Goal: Task Accomplishment & Management: Manage account settings

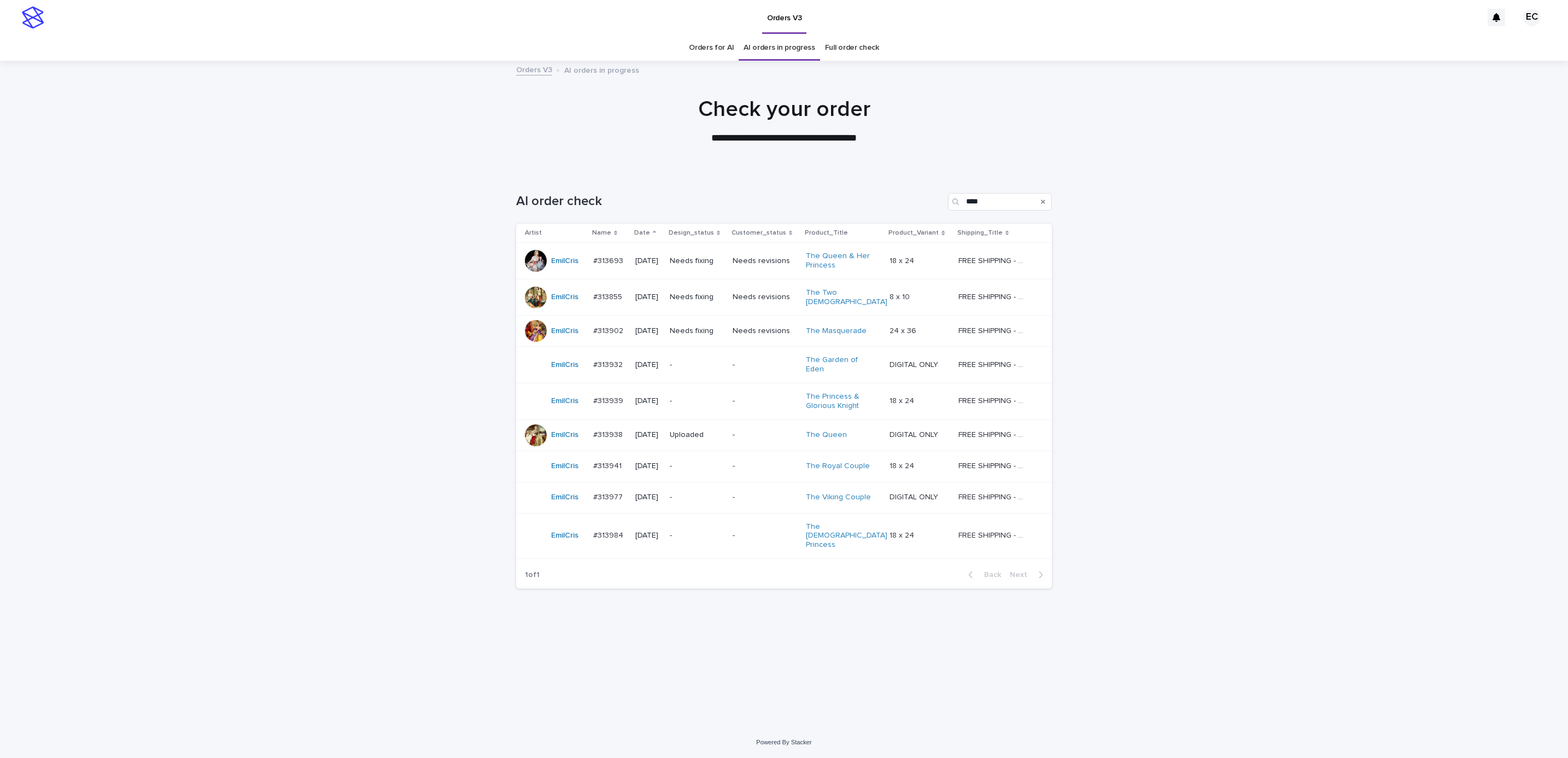
click at [1184, 258] on div "Loading... Saving… Loading... Saving… AI order check **** Artist Name Date Desi…" at bounding box center [784, 449] width 1568 height 555
click at [760, 396] on p "-" at bounding box center [765, 401] width 65 height 9
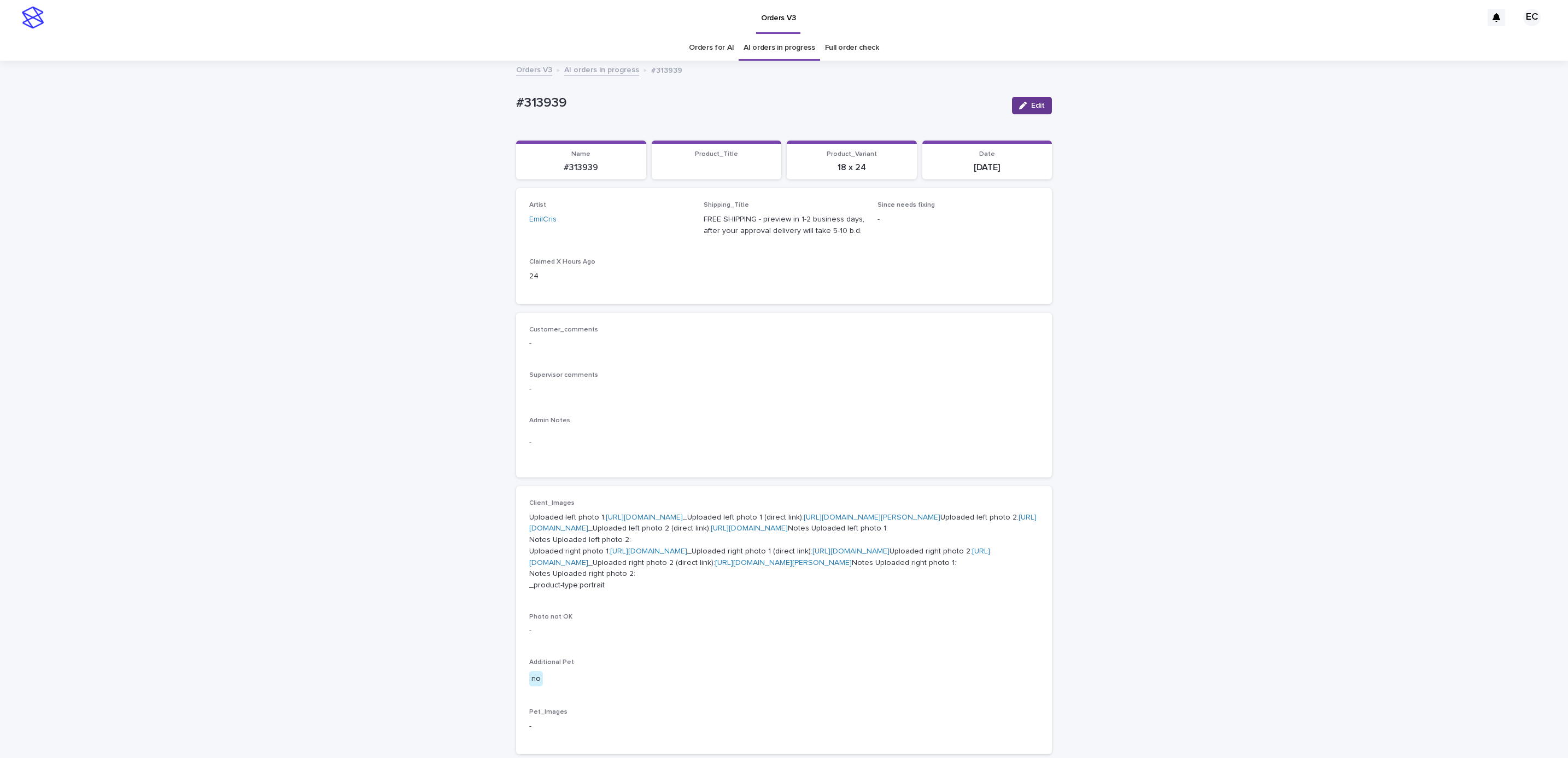
click at [1031, 105] on span "Edit" at bounding box center [1038, 106] width 14 height 8
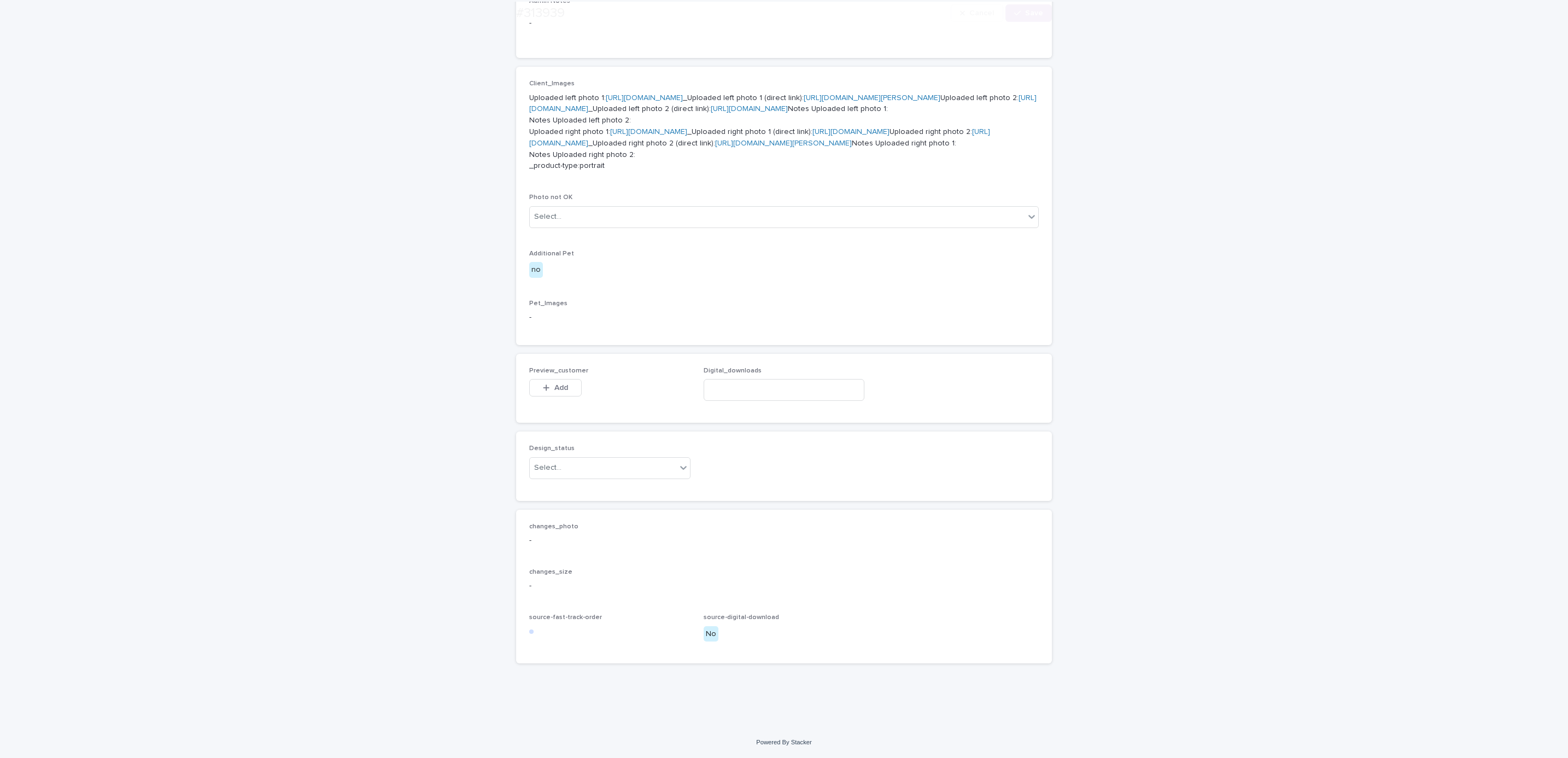
scroll to position [612, 0]
click at [560, 389] on span "Add" at bounding box center [561, 388] width 14 height 8
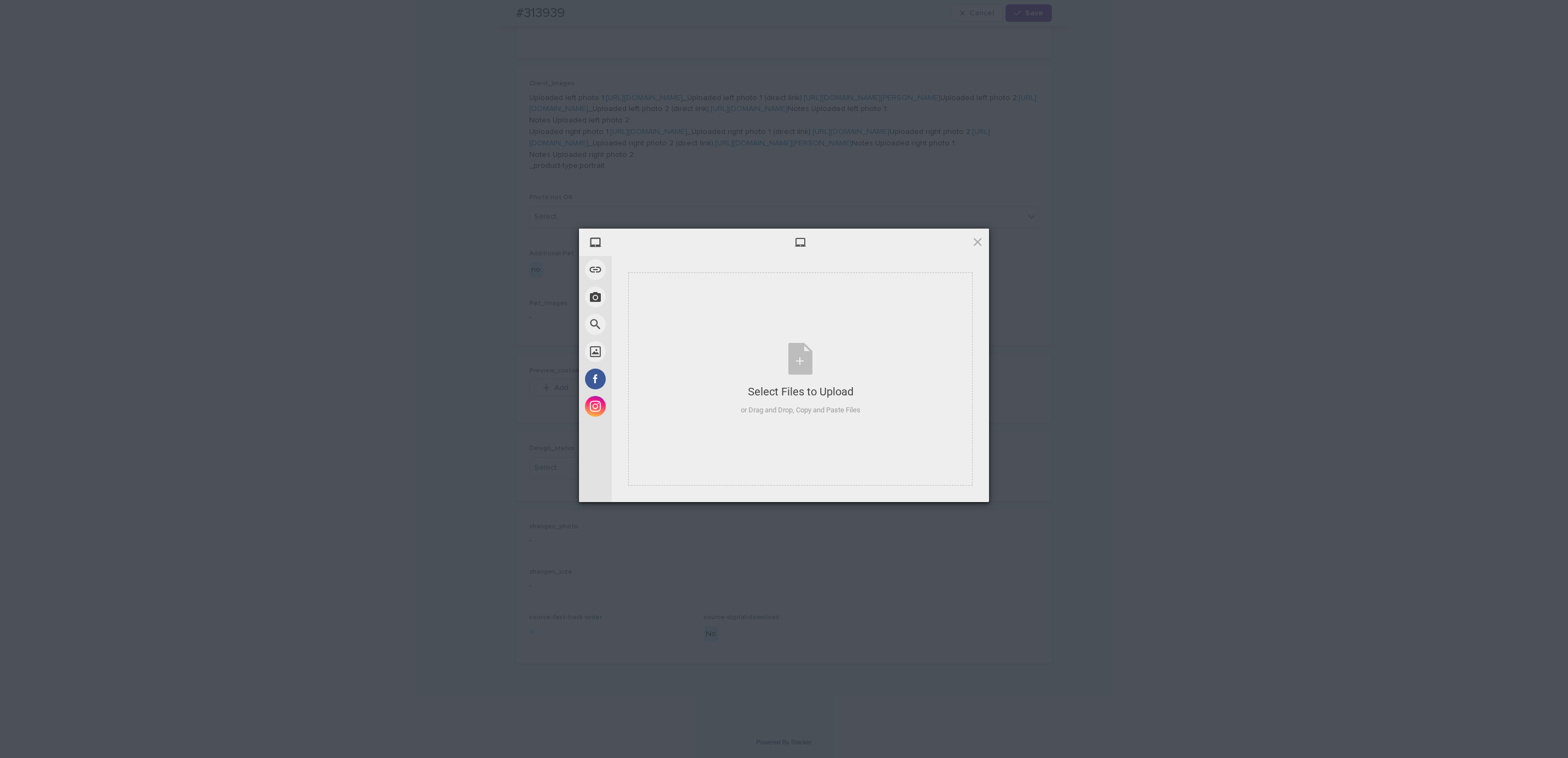
click at [1076, 381] on div "My Device Link (URL) Take Photo Web Search Unsplash Facebook Instagram Select F…" at bounding box center [784, 379] width 1568 height 758
click at [973, 238] on span at bounding box center [978, 241] width 12 height 12
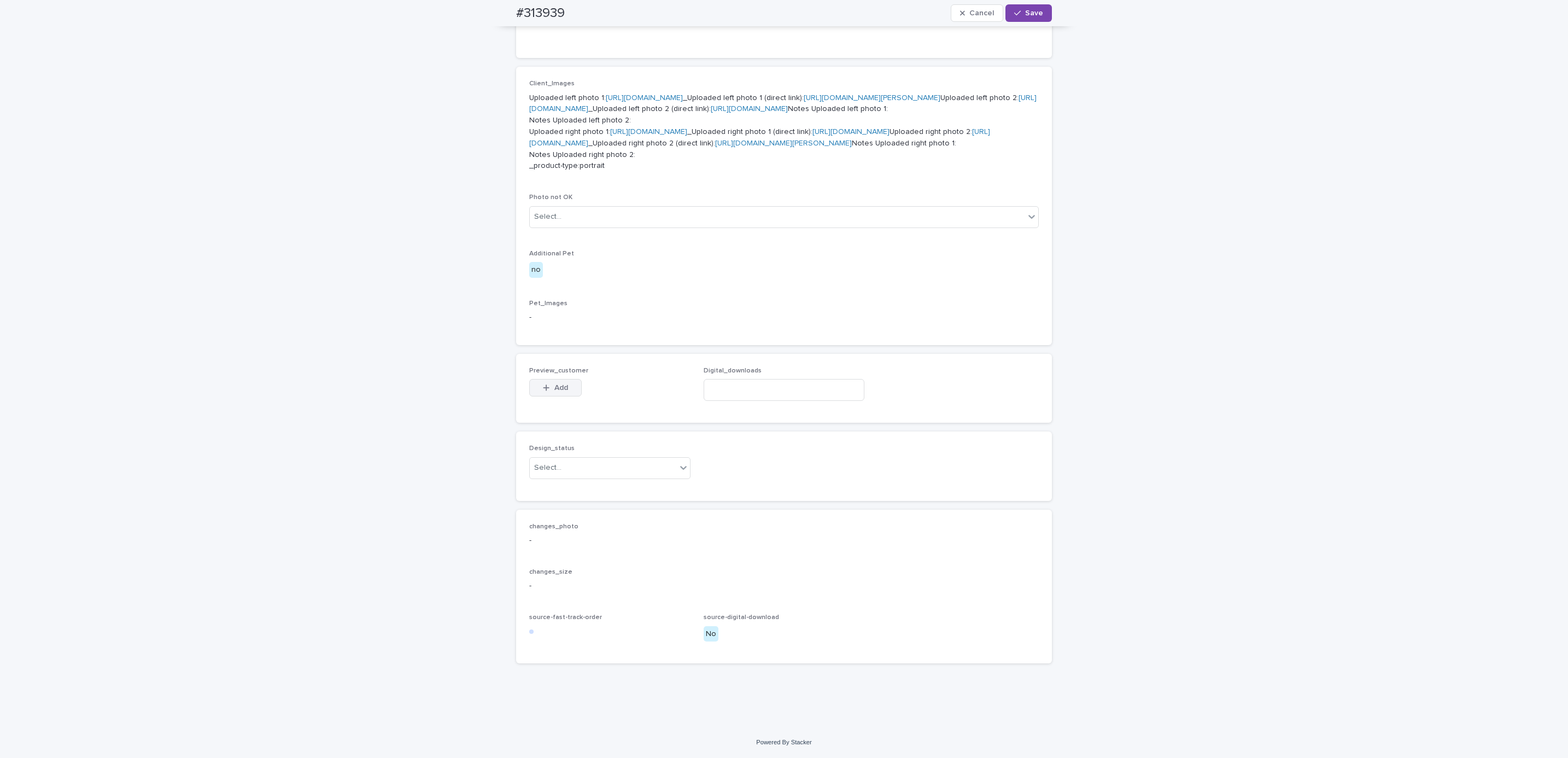
click at [557, 388] on span "Add" at bounding box center [561, 388] width 14 height 8
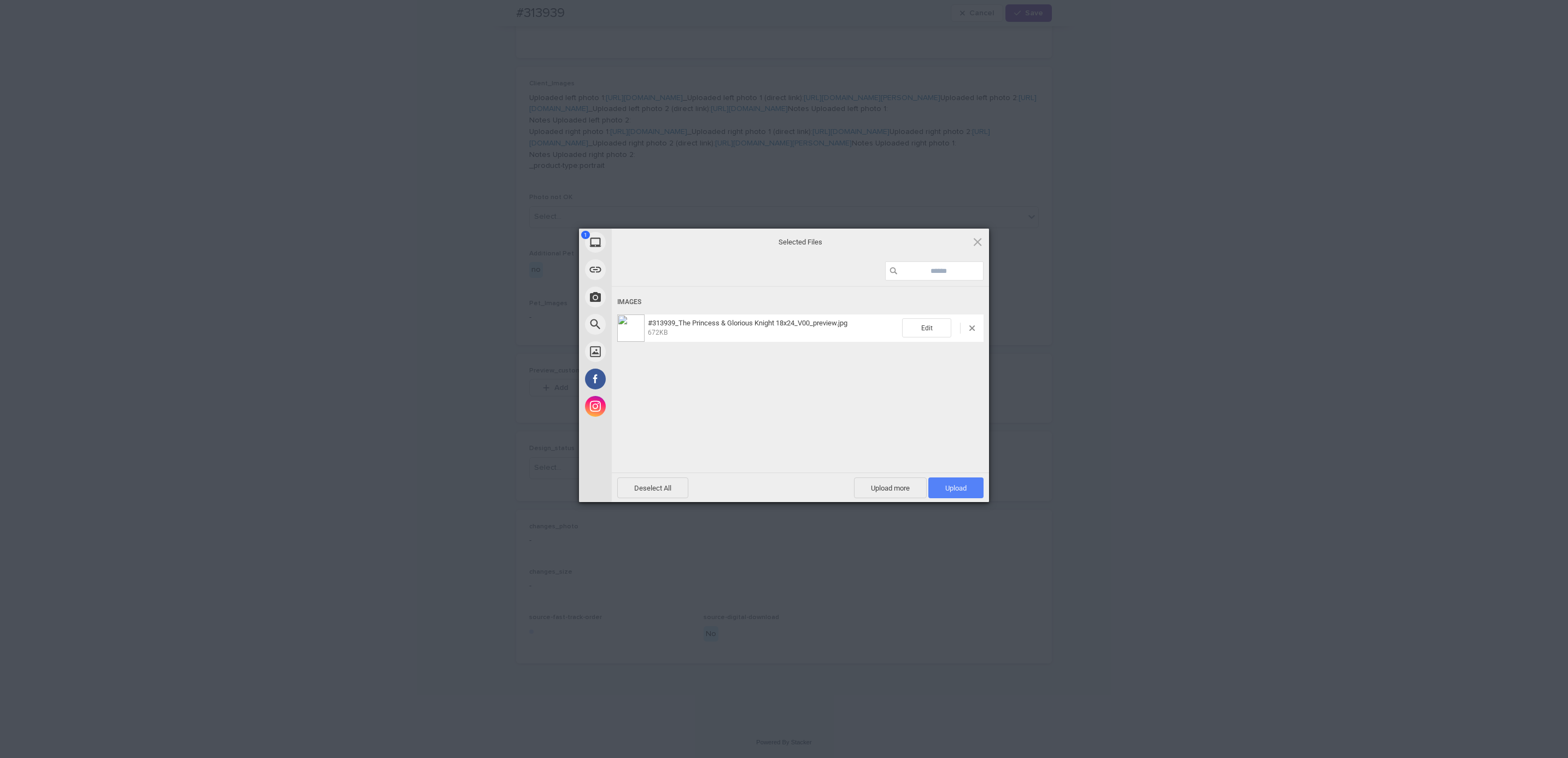
click at [961, 496] on span "Upload 1" at bounding box center [956, 488] width 55 height 20
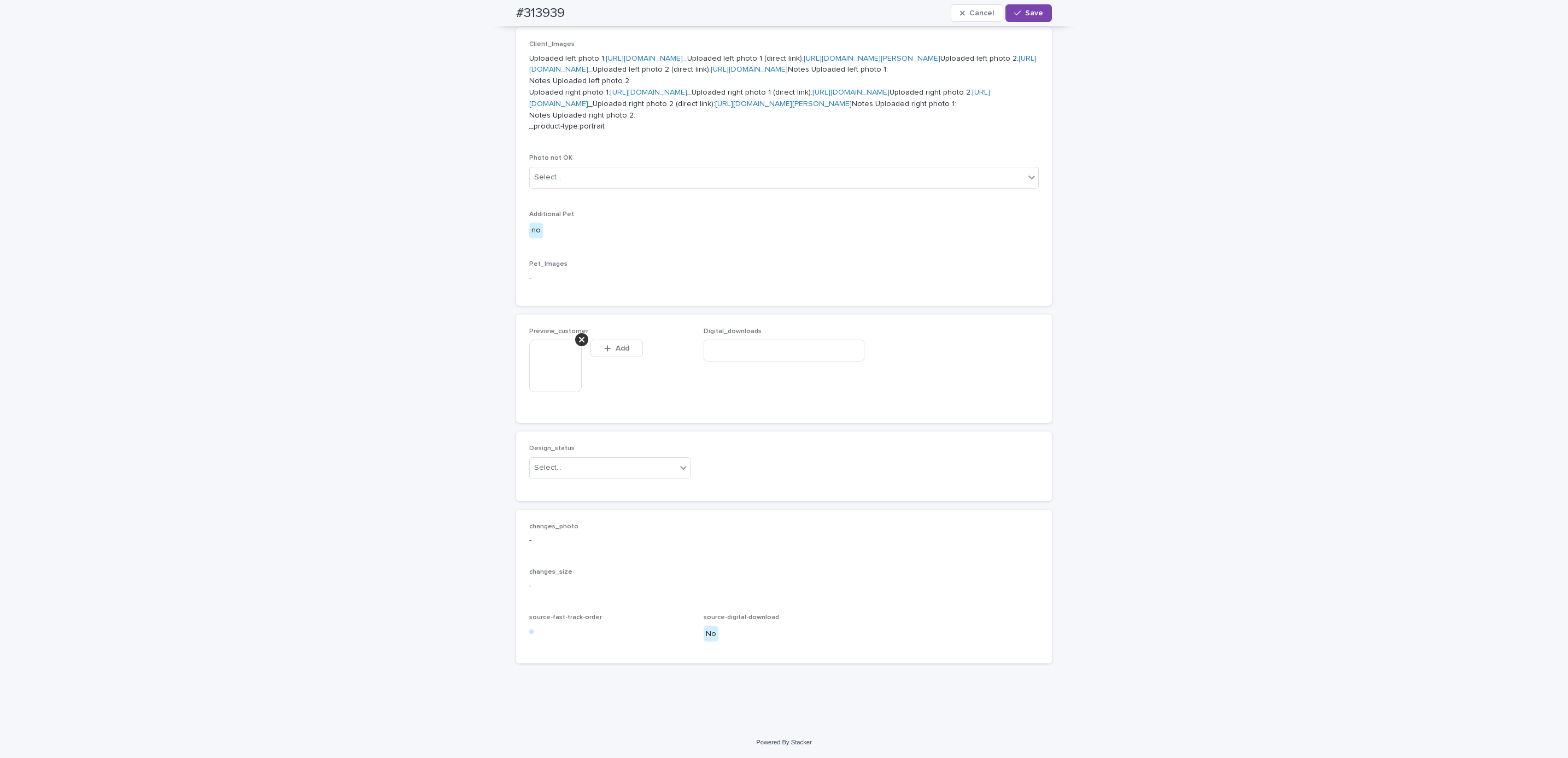
scroll to position [632, 0]
click at [705, 466] on div "Design_status Select..." at bounding box center [784, 466] width 509 height 43
click at [651, 507] on div "Uploaded" at bounding box center [604, 509] width 160 height 19
click at [1024, 17] on button "Save" at bounding box center [1028, 13] width 46 height 18
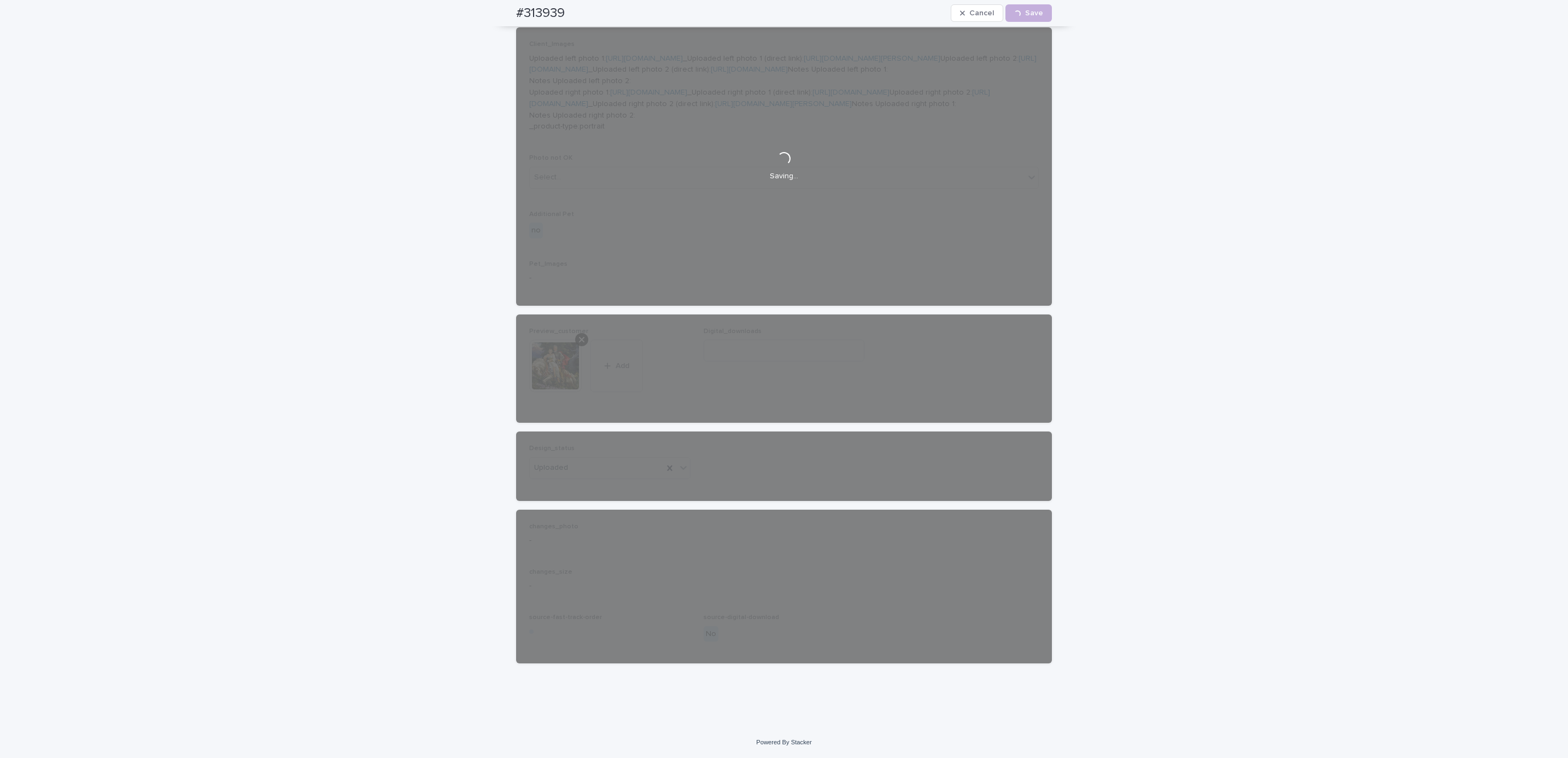
click at [499, 16] on div "#313939 Cancel Loading... Save" at bounding box center [784, 13] width 588 height 26
click at [566, 16] on div "#313939 Cancel Loading... Save" at bounding box center [784, 13] width 536 height 26
copy h2 "#313939"
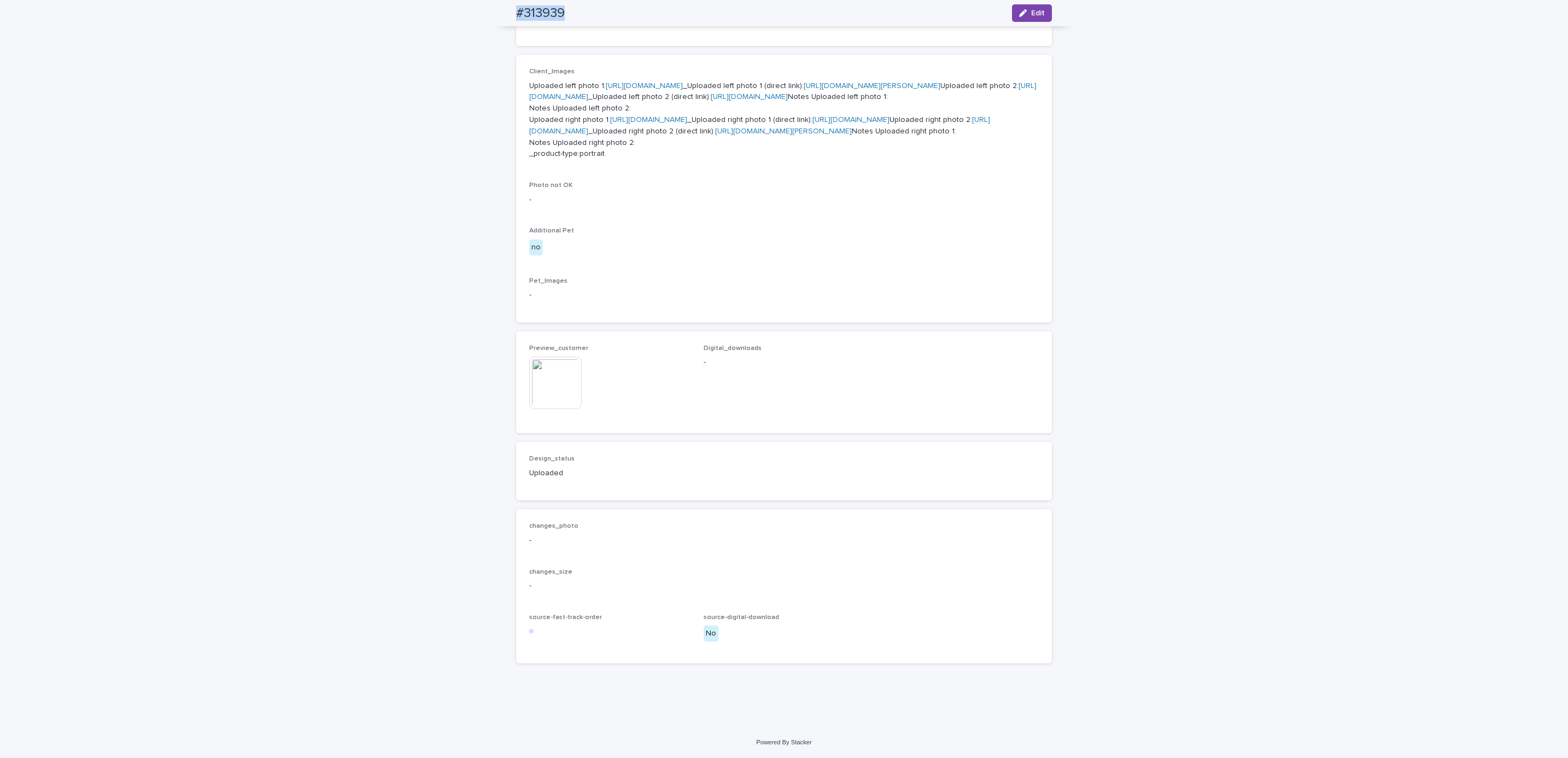
scroll to position [618, 0]
click at [139, 123] on div "Loading... Saving… Loading... Saving… #313939 Edit #313939 Edit Sorry, there wa…" at bounding box center [784, 173] width 1568 height 1106
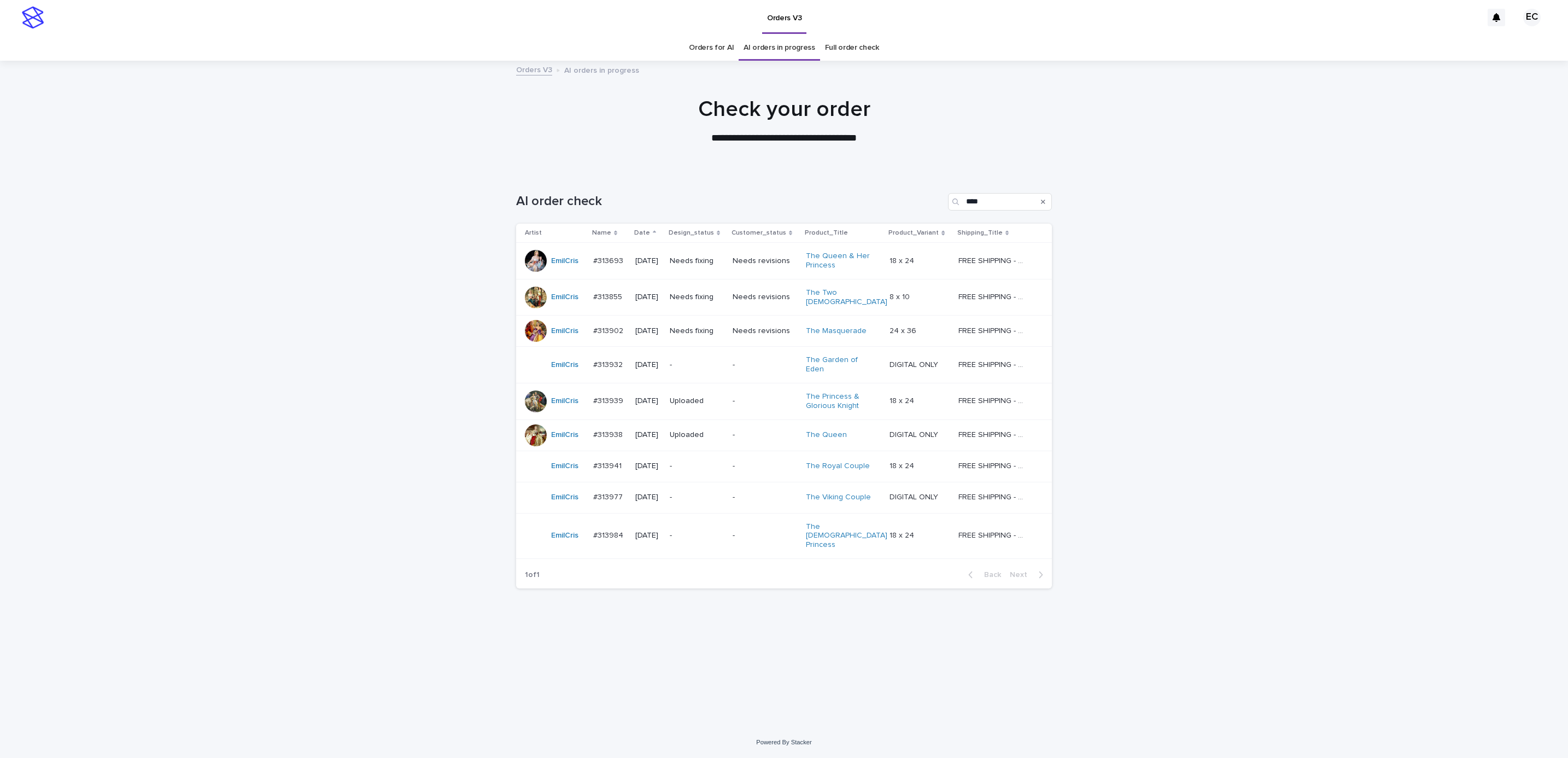
click at [1204, 327] on div "Loading... Saving… Loading... Saving… AI order check **** Artist Name Date Desi…" at bounding box center [784, 449] width 1568 height 555
click at [772, 669] on div "Loading... Saving… Loading... Saving… AI order check **** Artist Name Date Desi…" at bounding box center [784, 435] width 547 height 528
click at [831, 658] on div "Loading... Saving… Loading... Saving… AI order check **** Artist Name Date Desi…" at bounding box center [784, 435] width 547 height 528
click at [750, 360] on p "-" at bounding box center [765, 365] width 65 height 9
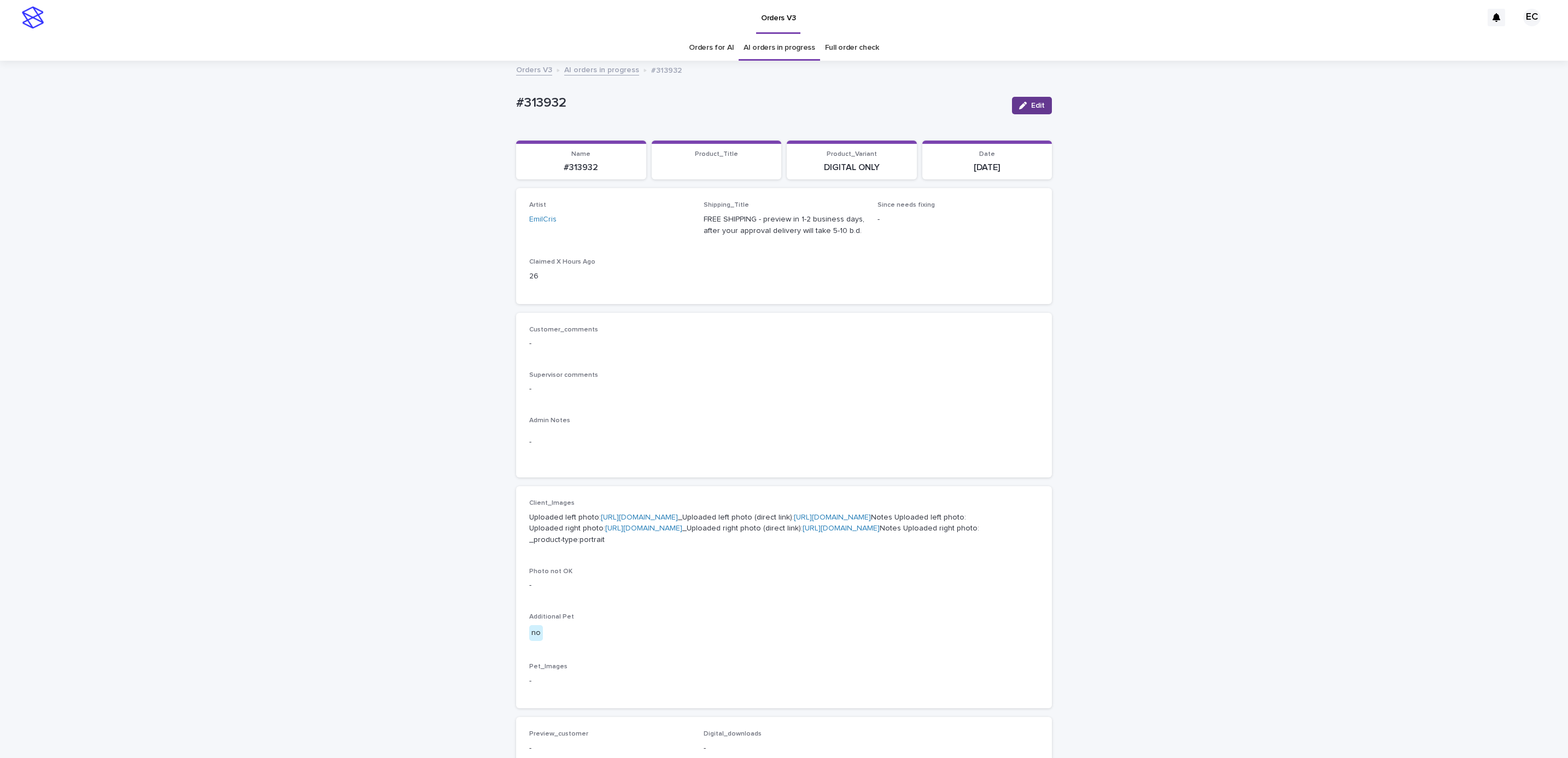
click at [1022, 108] on div "button" at bounding box center [1025, 106] width 12 height 8
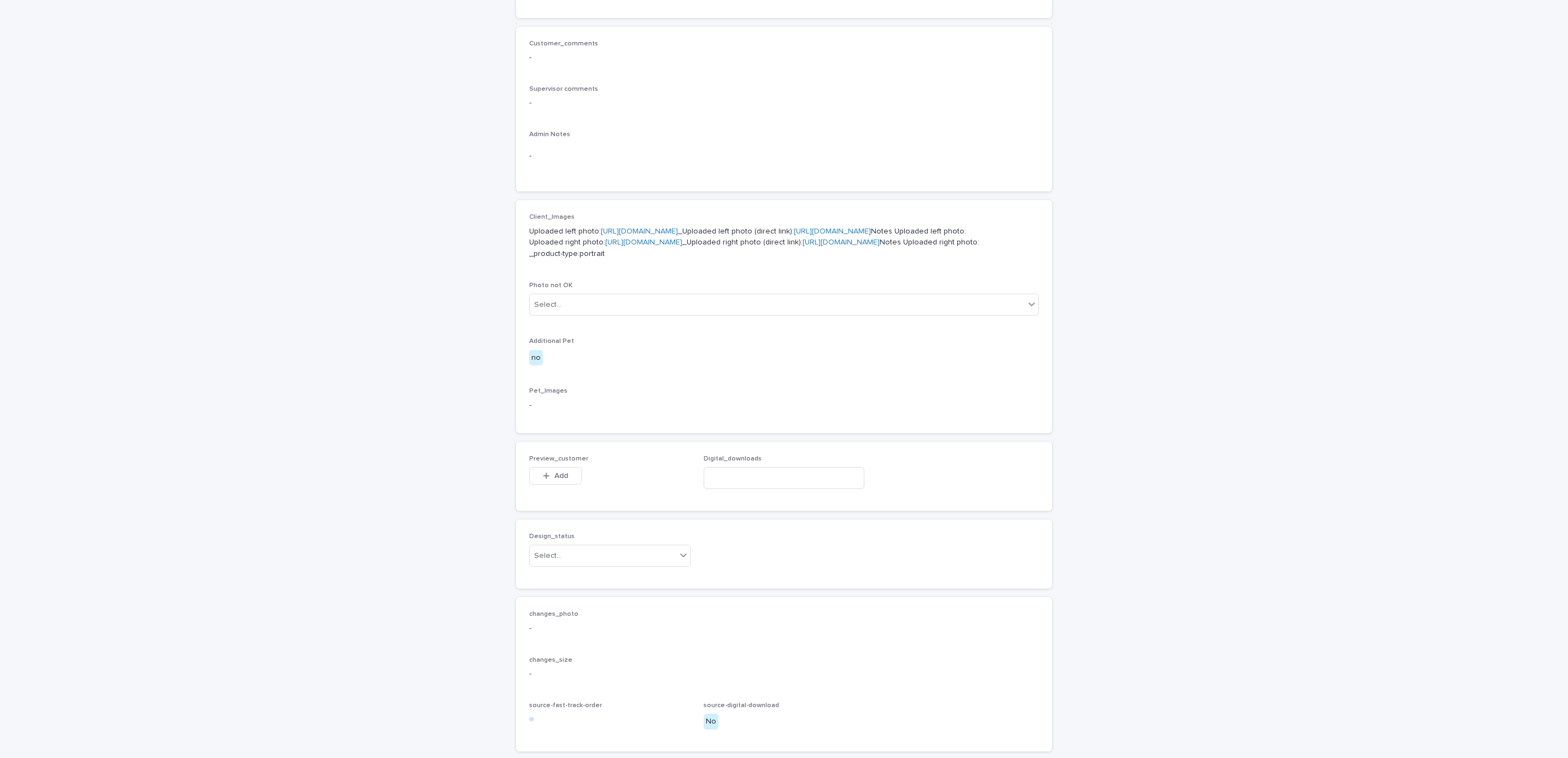
scroll to position [511, 0]
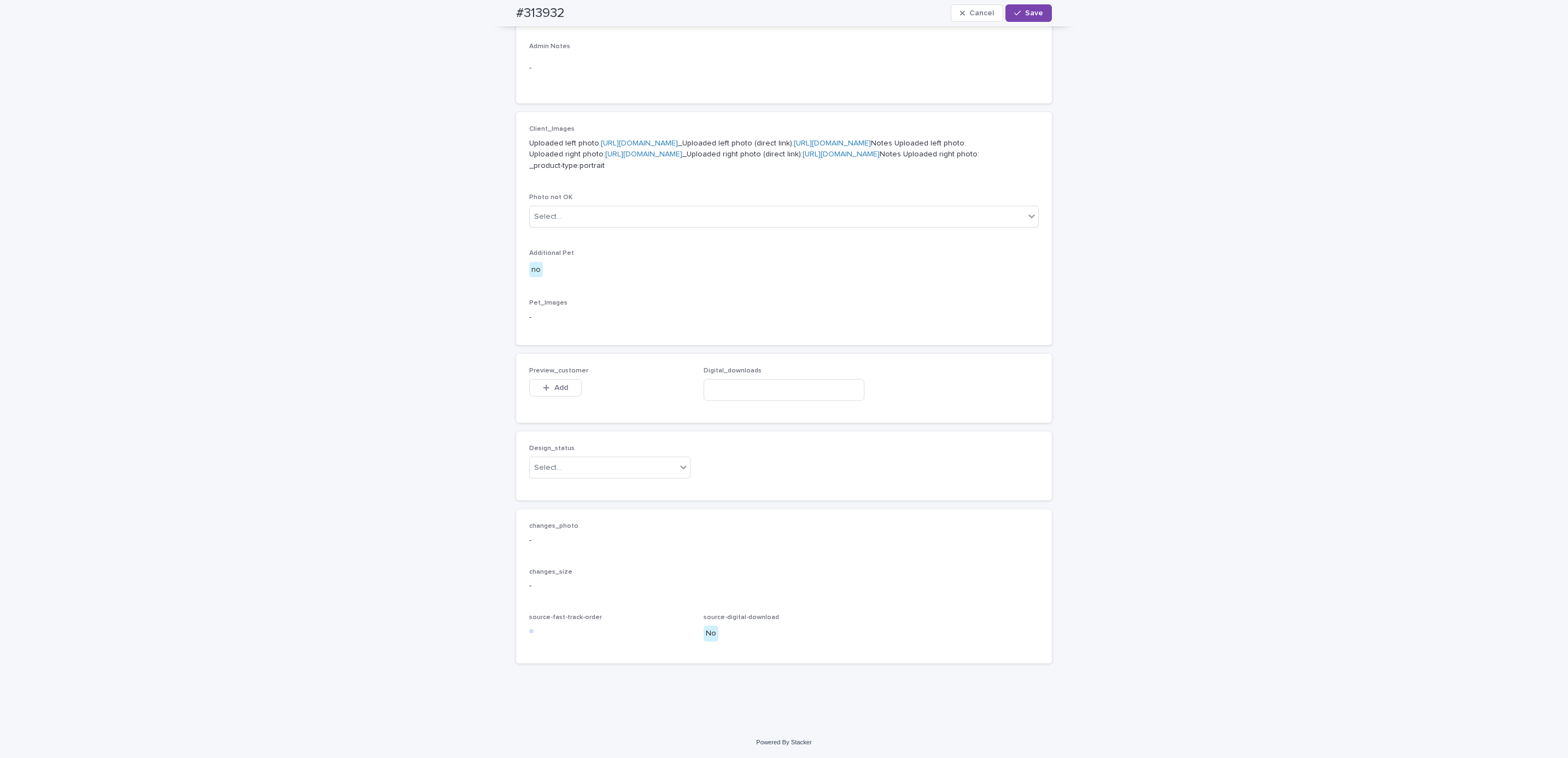
click at [564, 386] on button "Add" at bounding box center [555, 387] width 53 height 18
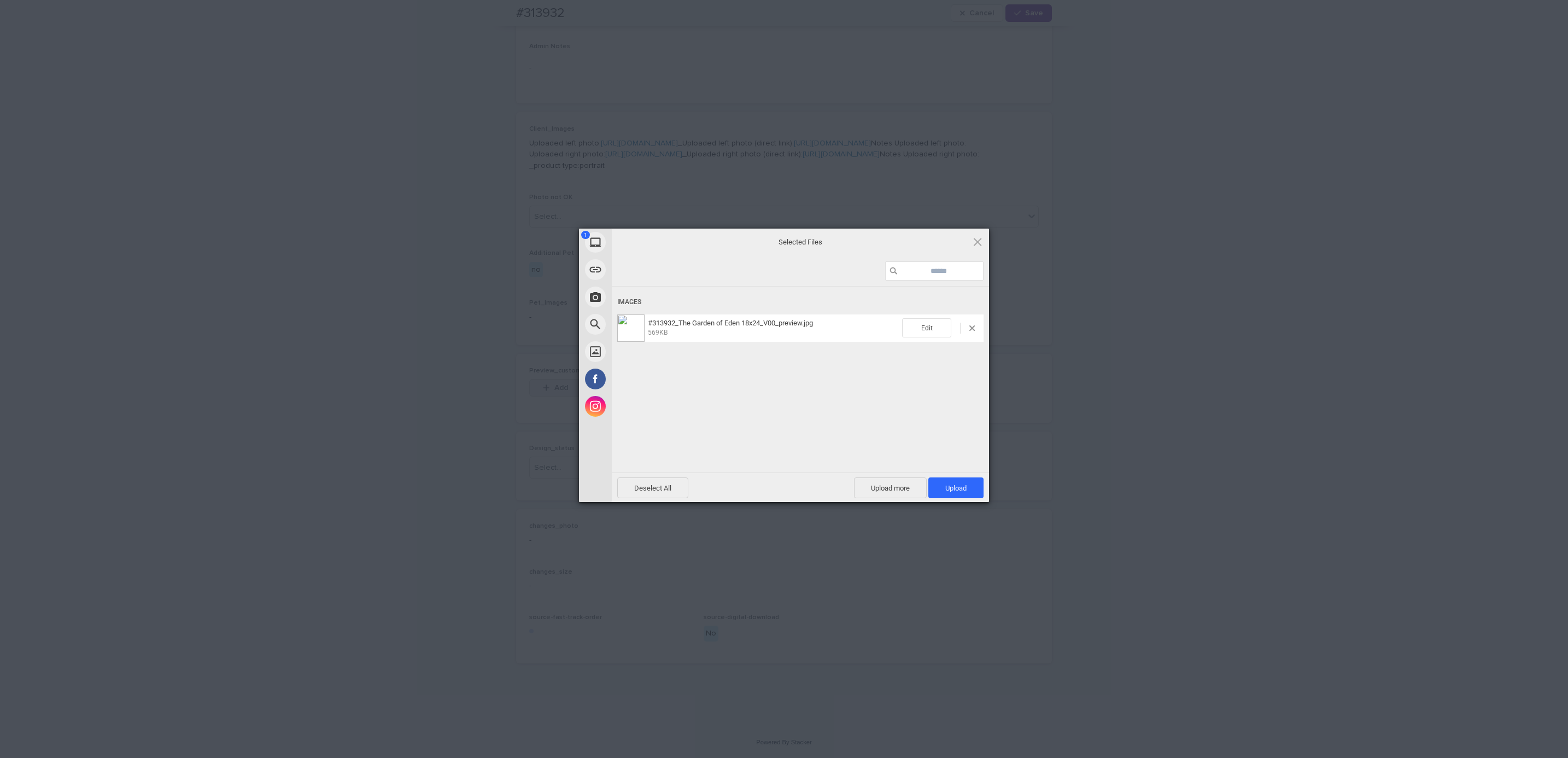
click at [952, 488] on span "Upload 1" at bounding box center [956, 488] width 21 height 8
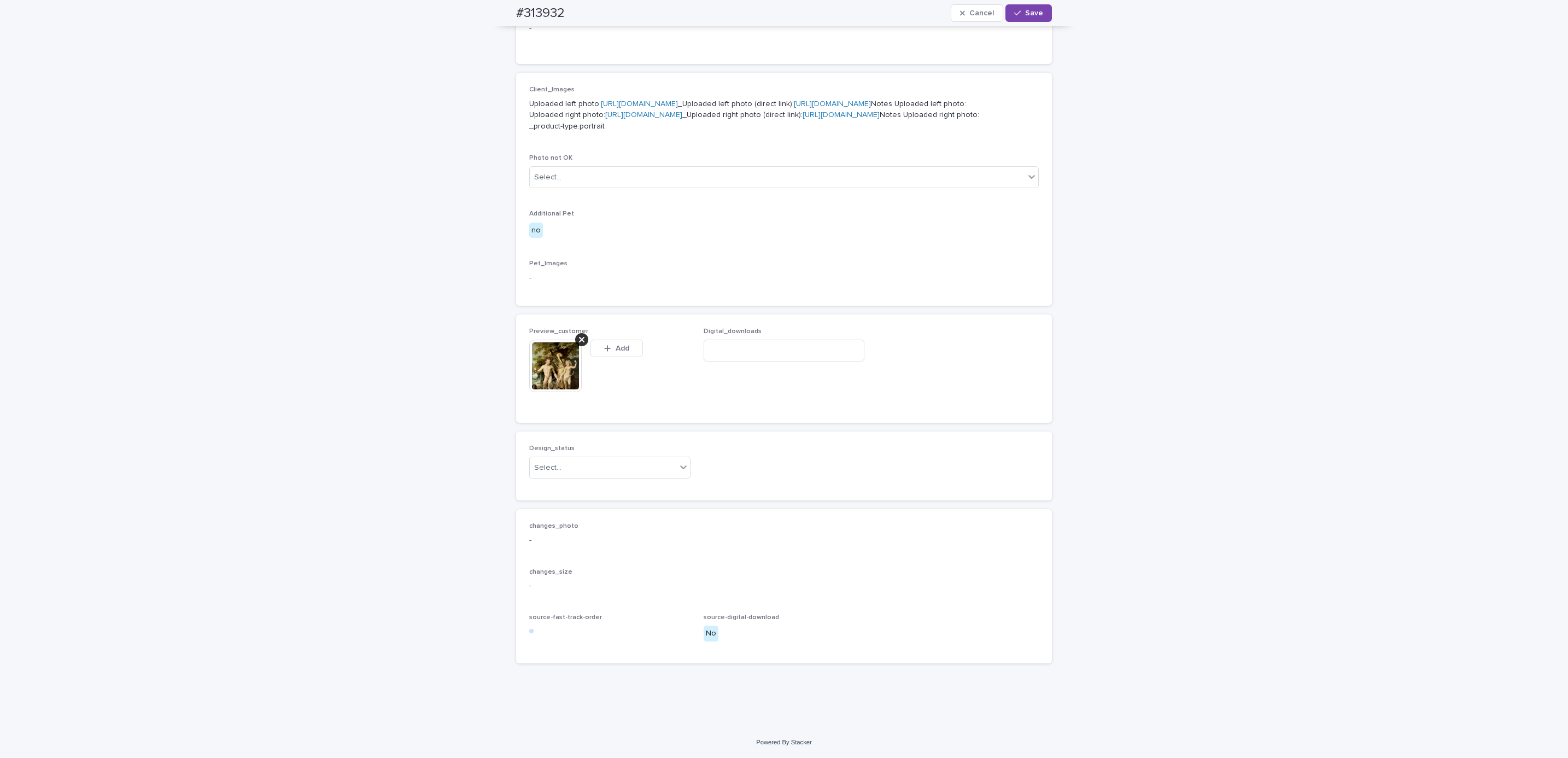
scroll to position [530, 0]
click at [624, 507] on div "Uploaded" at bounding box center [604, 509] width 160 height 19
click at [502, 5] on div "#313932 Cancel Save" at bounding box center [784, 13] width 588 height 26
click at [570, 3] on div "#313932 Cancel Save" at bounding box center [784, 13] width 536 height 26
copy h2 "#313932"
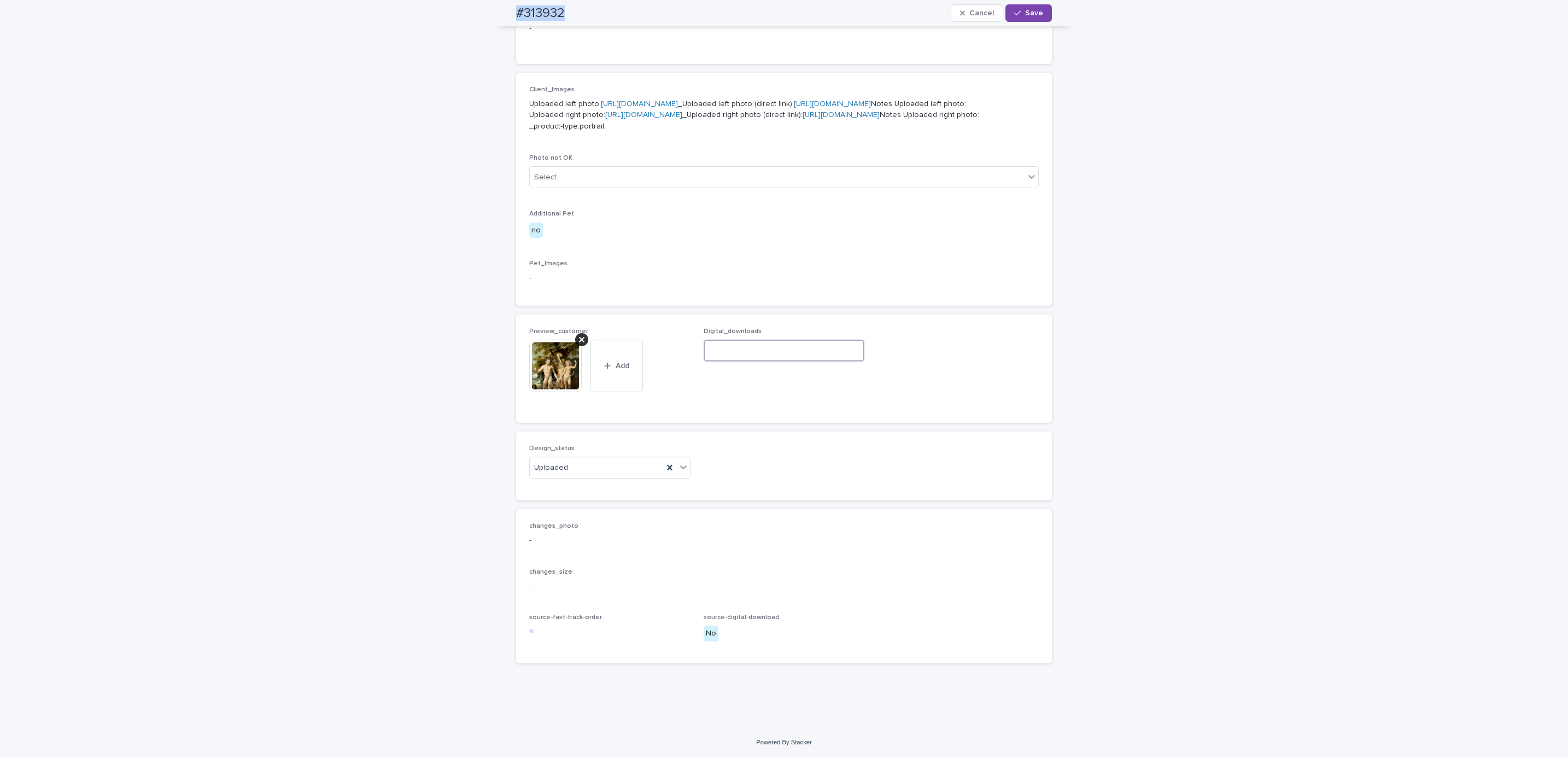
click at [759, 362] on input at bounding box center [784, 350] width 161 height 22
paste input "**********"
type input "**********"
click at [1025, 15] on span "Save" at bounding box center [1034, 13] width 18 height 8
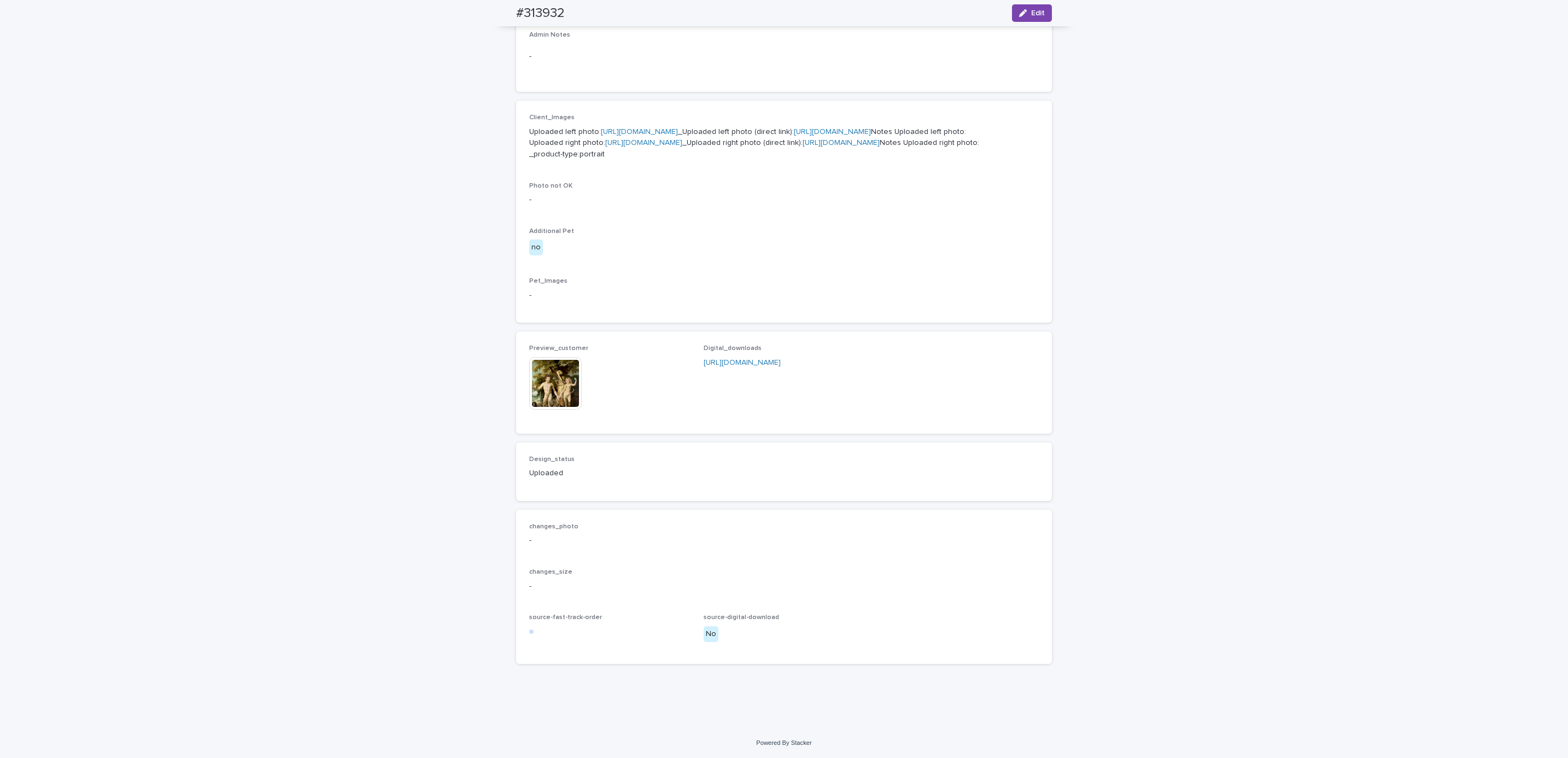
scroll to position [516, 0]
click at [260, 164] on div "Loading... Saving… Loading... Saving… #313932 Edit #313932 Edit Sorry, there wa…" at bounding box center [784, 201] width 1568 height 1051
click at [238, 156] on div "Loading... Saving… Loading... Saving… #313932 Edit #313932 Edit Sorry, there wa…" at bounding box center [784, 201] width 1568 height 1051
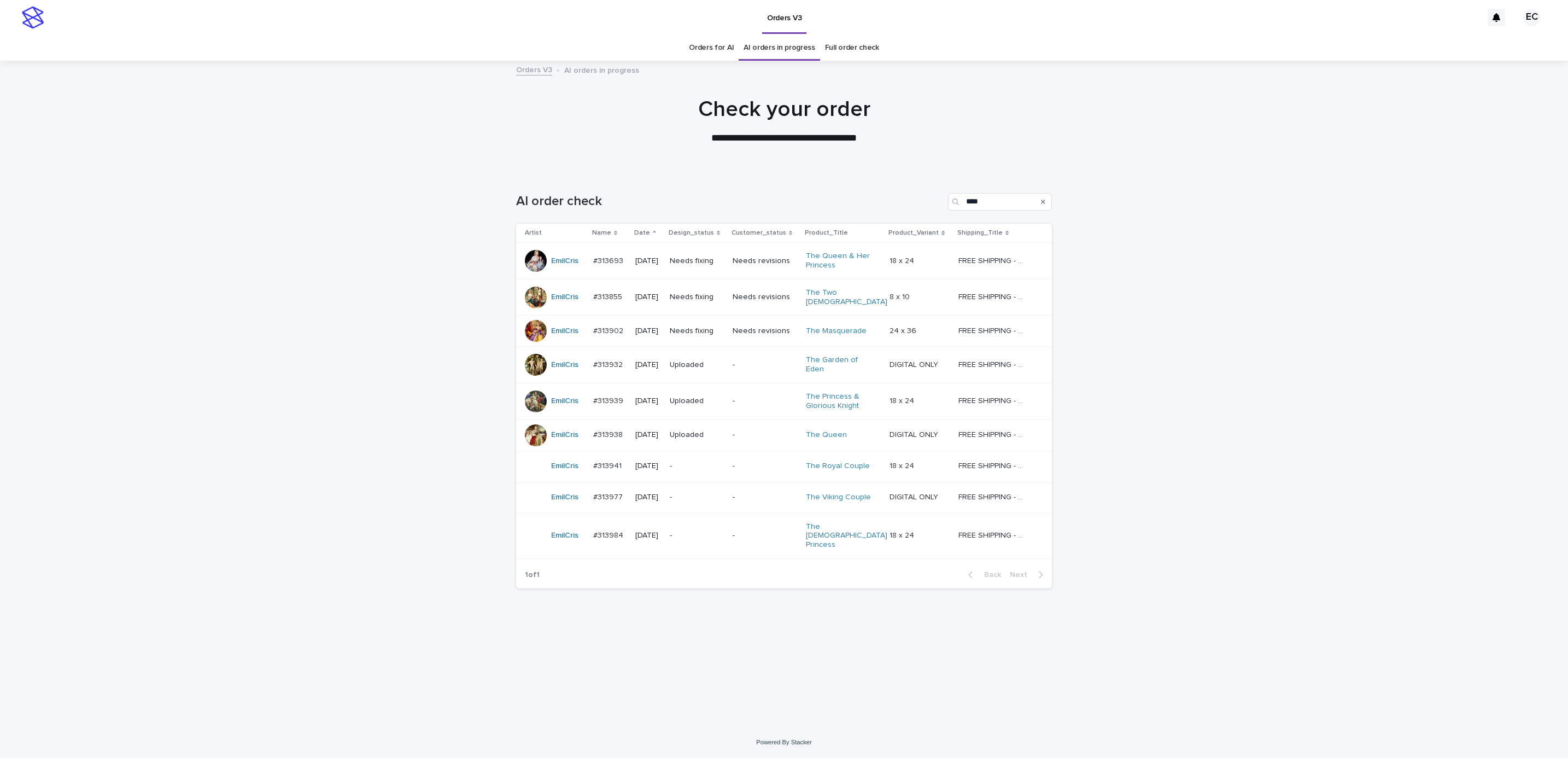
click at [1272, 255] on div "Loading... Saving… Loading... Saving… AI order check **** Artist Name Date Desi…" at bounding box center [784, 449] width 1568 height 555
